Goal: Transaction & Acquisition: Purchase product/service

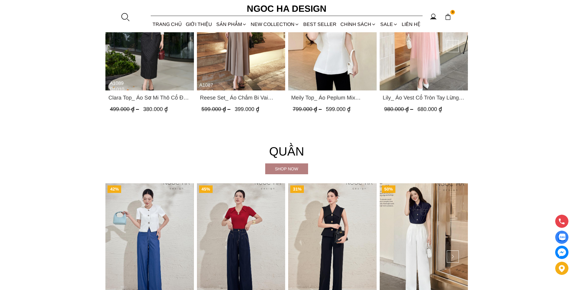
scroll to position [785, 0]
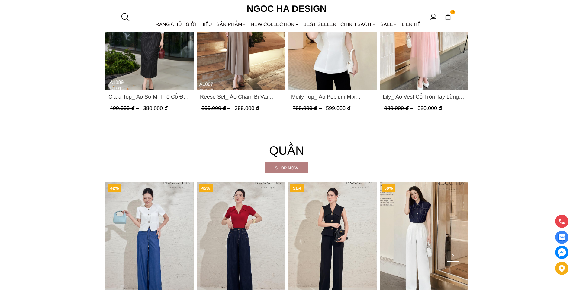
click at [299, 165] on div "Shop now" at bounding box center [286, 168] width 43 height 7
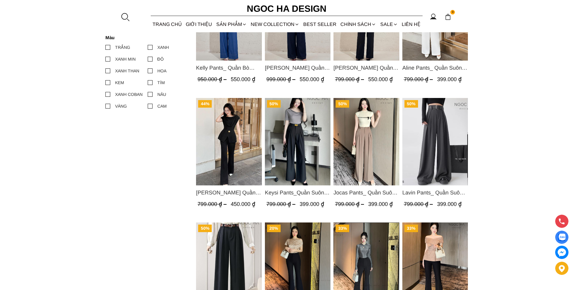
scroll to position [332, 0]
click at [239, 145] on img "Product image - Jenny Pants_ Quần Loe Dài Có Cạp Màu Đen Q061" at bounding box center [229, 142] width 66 height 88
click at [224, 145] on img "Product image - Jenny Pants_ Quần Loe Dài Có Cạp Màu Đen Q061" at bounding box center [229, 142] width 66 height 88
click at [224, 189] on span "[PERSON_NAME] Quần Loe Dài Có Cạp Màu Đen Q061" at bounding box center [229, 192] width 66 height 8
click at [225, 147] on img "Product image - Jenny Pants_ Quần Loe Dài Có Cạp Màu Đen Q061" at bounding box center [229, 142] width 66 height 88
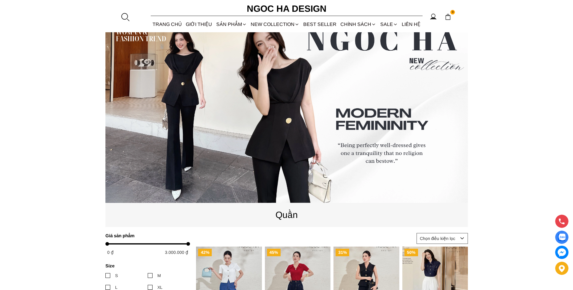
scroll to position [0, 0]
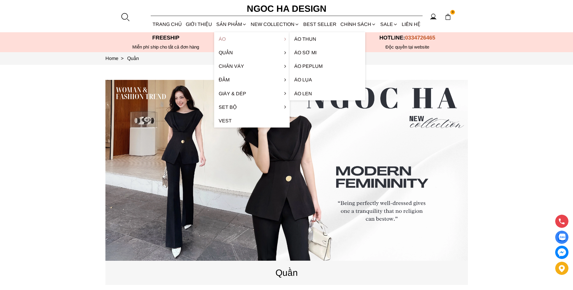
click at [223, 39] on link "Áo" at bounding box center [251, 39] width 75 height 14
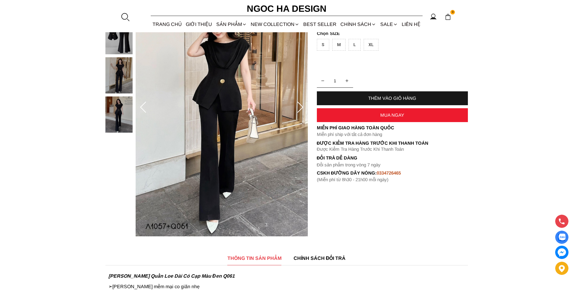
scroll to position [91, 0]
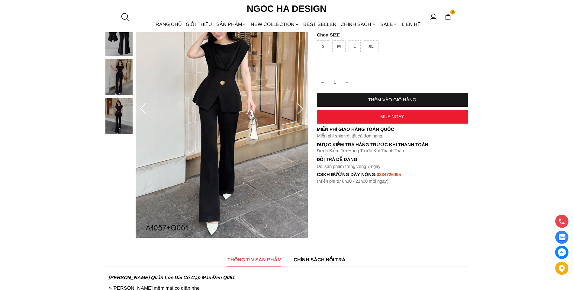
click at [108, 119] on img at bounding box center [118, 116] width 27 height 36
click at [115, 89] on div at bounding box center [120, 58] width 30 height 157
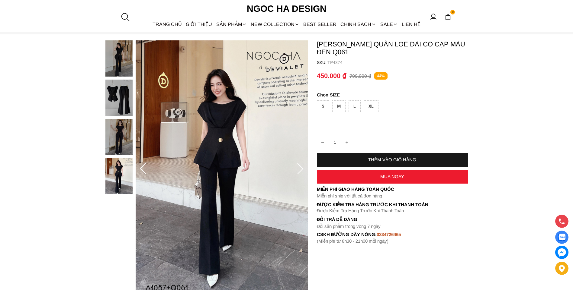
scroll to position [30, 0]
click at [118, 104] on img at bounding box center [118, 98] width 27 height 36
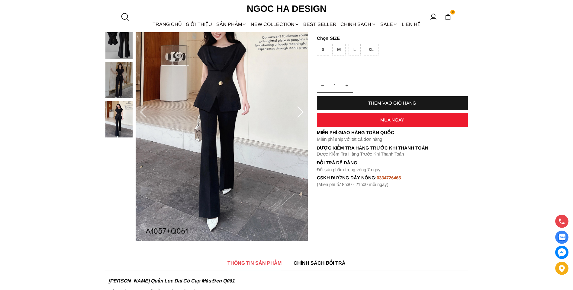
scroll to position [30, 0]
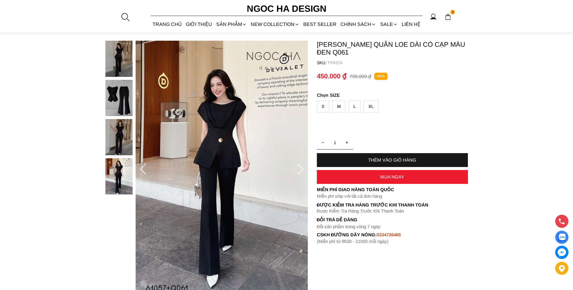
click at [116, 179] on div at bounding box center [120, 119] width 30 height 157
click at [112, 99] on img at bounding box center [118, 98] width 27 height 36
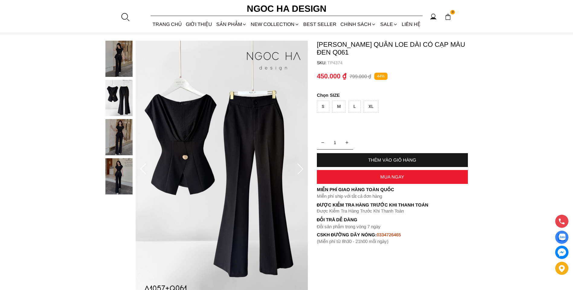
click at [110, 69] on img at bounding box center [118, 59] width 27 height 36
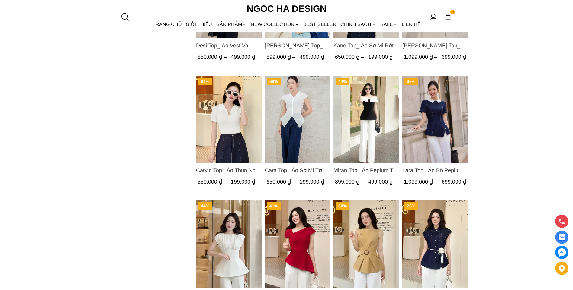
scroll to position [776, 0]
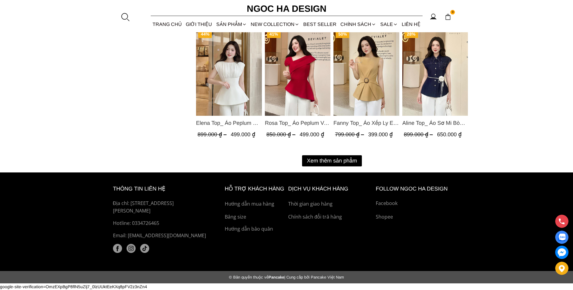
click at [324, 158] on button "Xem thêm sản phẩm" at bounding box center [332, 160] width 60 height 11
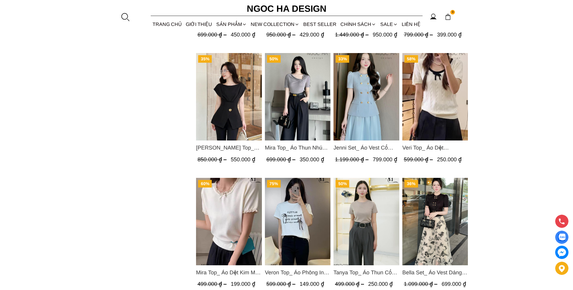
scroll to position [1017, 0]
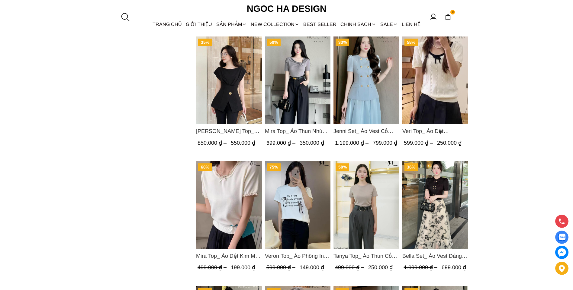
click at [225, 87] on img "Product image - Jenny Top_ Áo Mix Tơ Thân Bổ Mảnh Vạt Chéo Màu Đen A1057" at bounding box center [229, 81] width 66 height 88
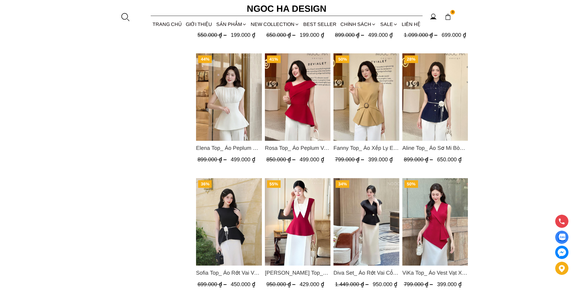
scroll to position [806, 0]
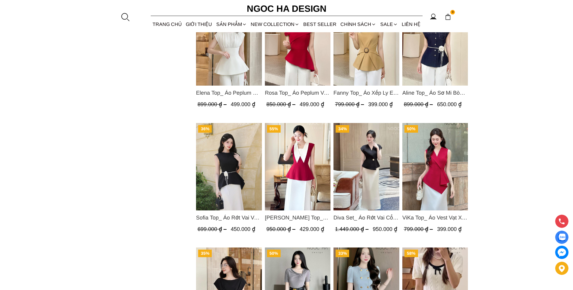
click at [308, 145] on img "Product image - Sara Top_ Áo Peplum Mix Cổ trắng Màu Đỏ A1054" at bounding box center [297, 167] width 66 height 88
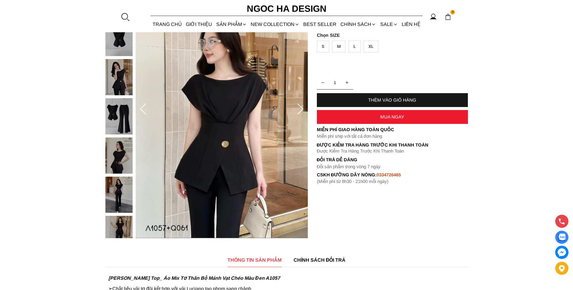
scroll to position [91, 0]
click at [122, 157] on img at bounding box center [118, 155] width 27 height 36
click at [118, 144] on div at bounding box center [120, 137] width 30 height 314
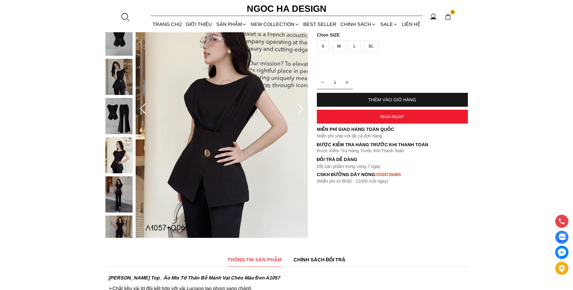
click at [122, 123] on img at bounding box center [118, 116] width 27 height 36
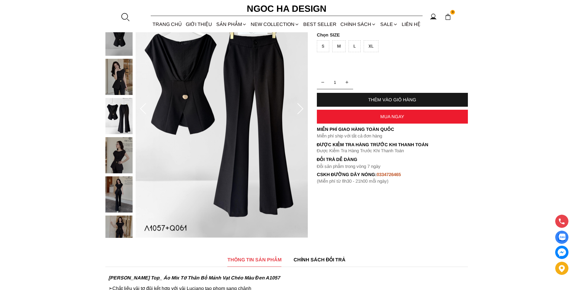
click at [112, 196] on img at bounding box center [118, 195] width 27 height 36
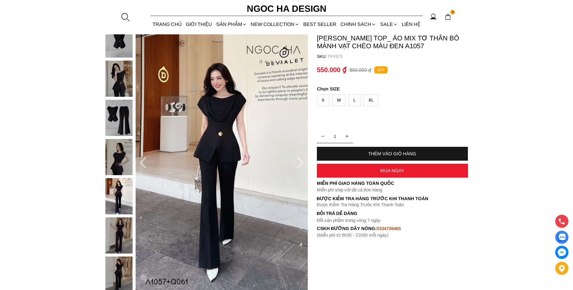
scroll to position [30, 0]
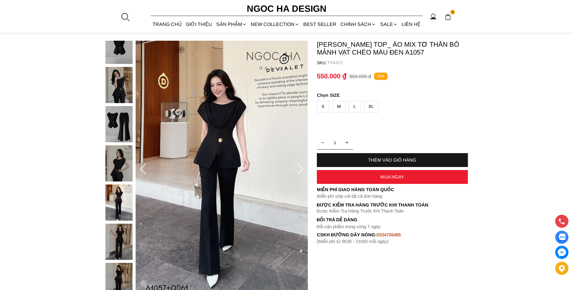
click at [125, 87] on img at bounding box center [118, 85] width 27 height 36
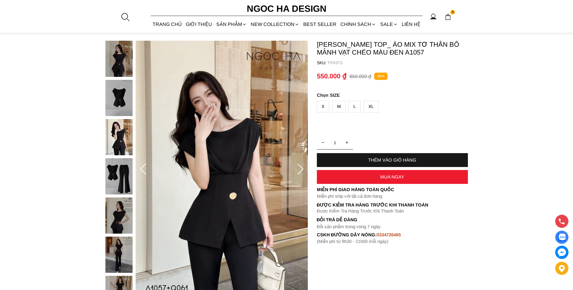
click at [113, 91] on img at bounding box center [118, 98] width 27 height 36
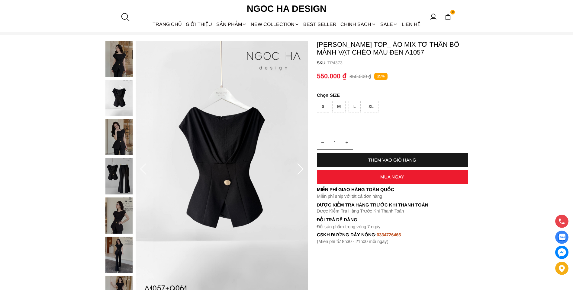
click at [126, 178] on img at bounding box center [118, 176] width 27 height 36
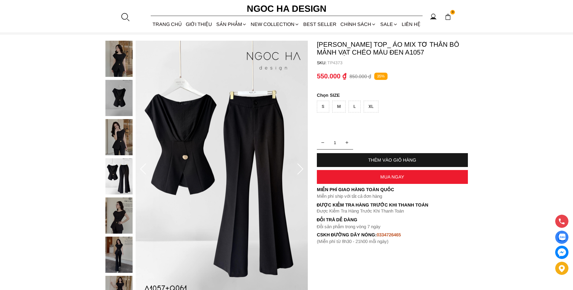
click at [116, 212] on img at bounding box center [118, 216] width 27 height 36
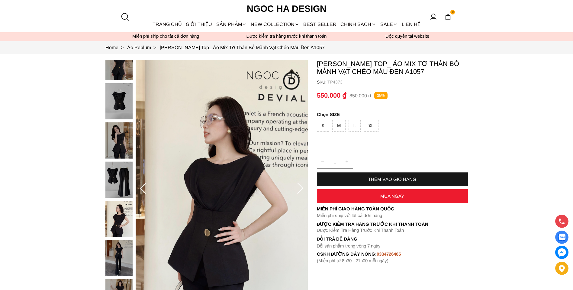
scroll to position [0, 0]
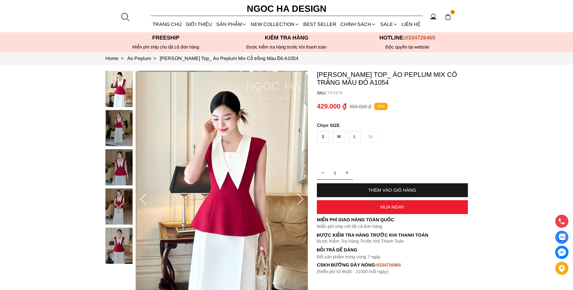
click at [120, 195] on img at bounding box center [118, 207] width 27 height 36
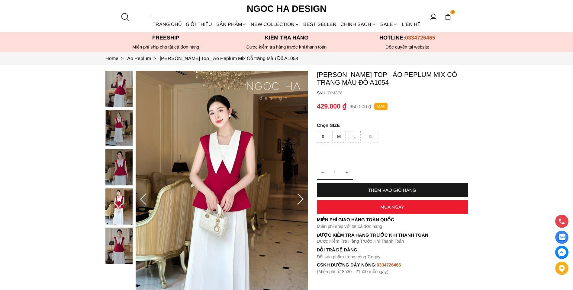
click at [122, 164] on img at bounding box center [118, 167] width 27 height 36
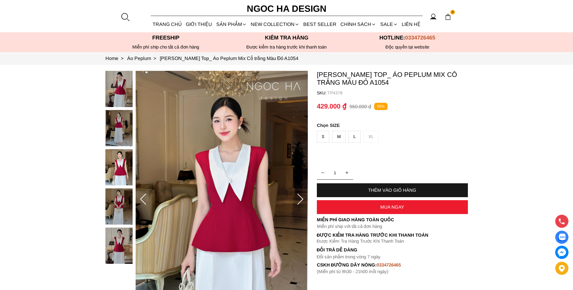
click at [130, 249] on div at bounding box center [120, 169] width 30 height 196
click at [131, 238] on img at bounding box center [118, 246] width 27 height 36
